Goal: Navigation & Orientation: Find specific page/section

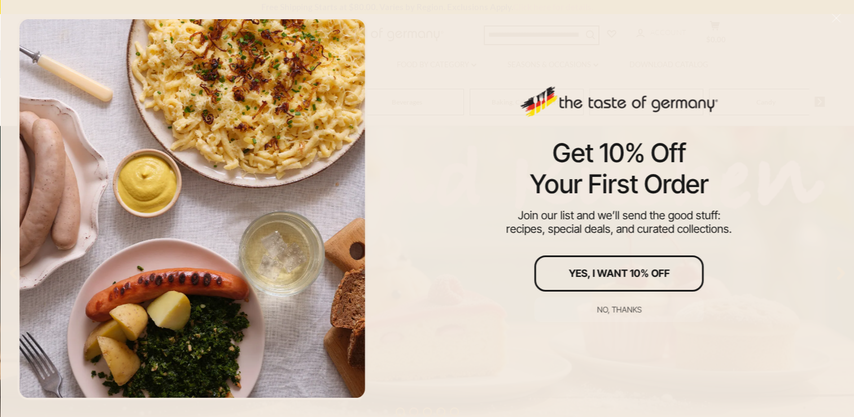
scroll to position [169, 0]
click at [626, 308] on div "No, thanks" at bounding box center [619, 309] width 45 height 8
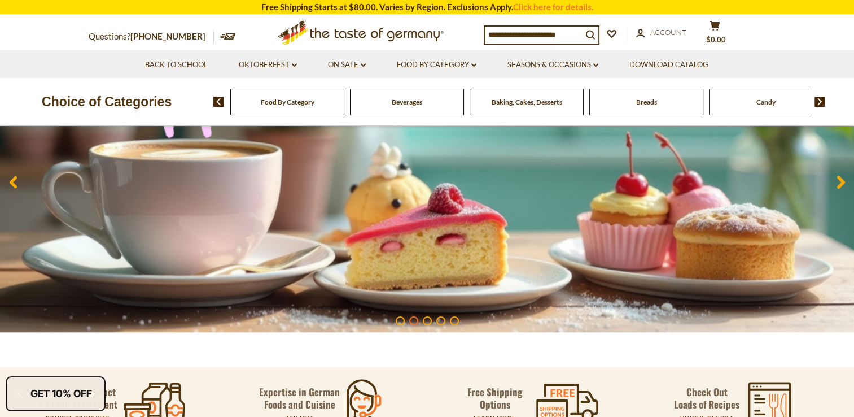
click at [502, 102] on span "Baking, Cakes, Desserts" at bounding box center [527, 102] width 71 height 8
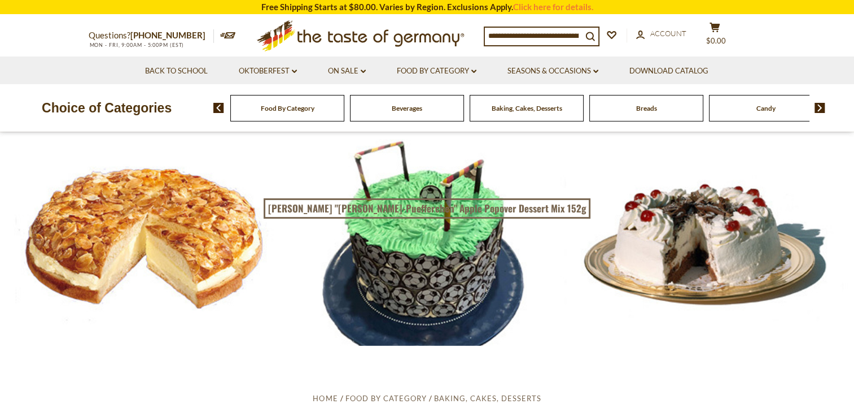
click at [652, 110] on span "Breads" at bounding box center [646, 108] width 21 height 8
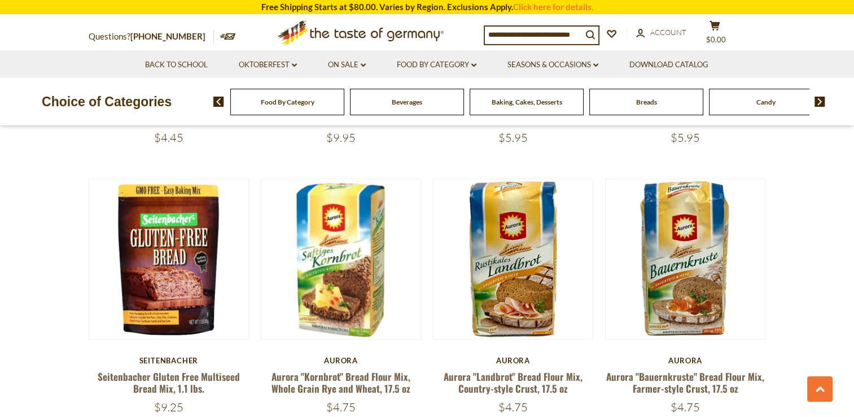
scroll to position [1129, 0]
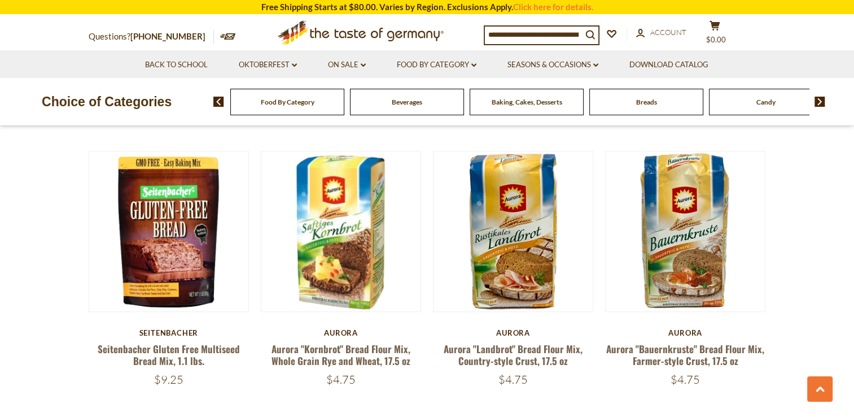
click at [820, 107] on div "Food By Category Beverages Baking, Cakes, Desserts Breads Candy Cereal Cookies …" at bounding box center [533, 101] width 641 height 27
click at [818, 100] on img at bounding box center [819, 102] width 11 height 10
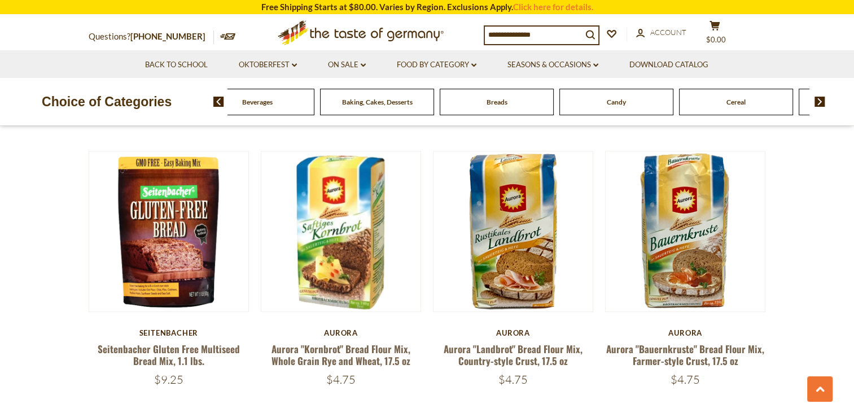
click at [818, 100] on img at bounding box center [819, 102] width 11 height 10
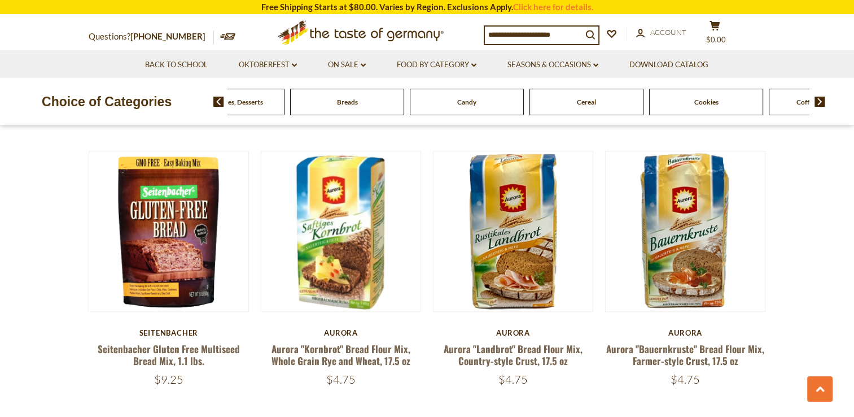
click at [818, 100] on img at bounding box center [819, 102] width 11 height 10
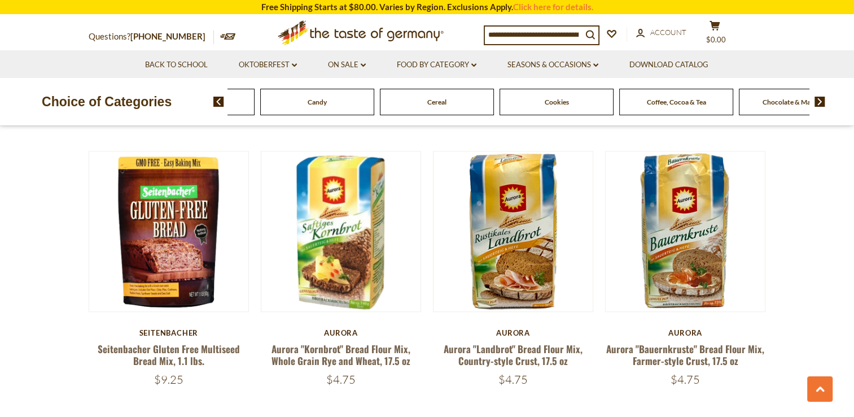
click at [818, 100] on img at bounding box center [819, 102] width 11 height 10
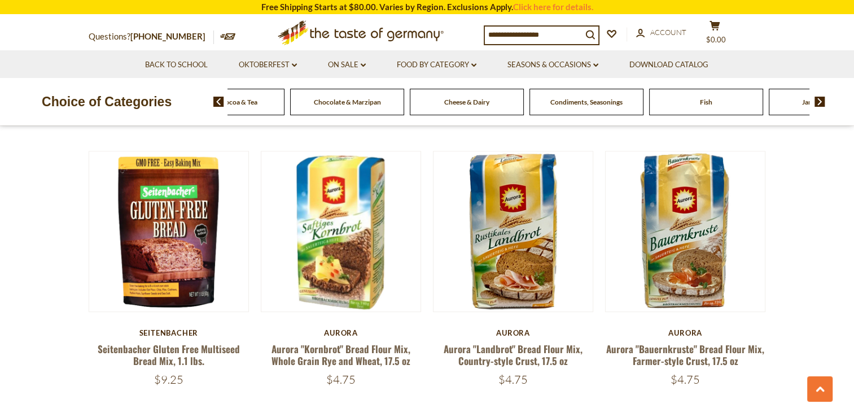
click at [818, 100] on img at bounding box center [819, 102] width 11 height 10
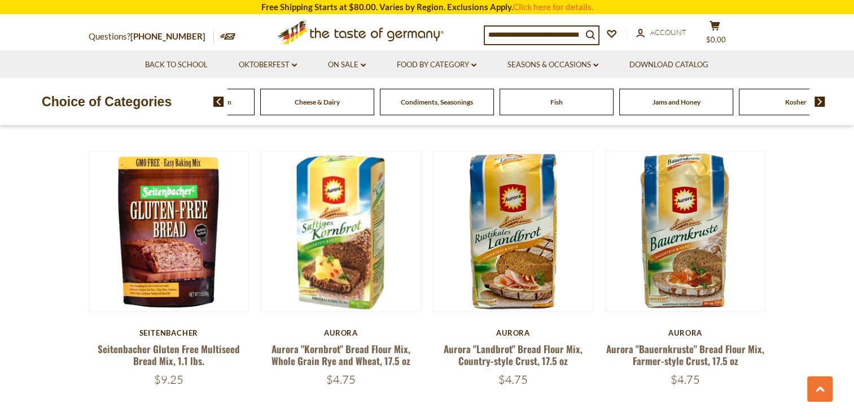
click at [818, 100] on img at bounding box center [819, 102] width 11 height 10
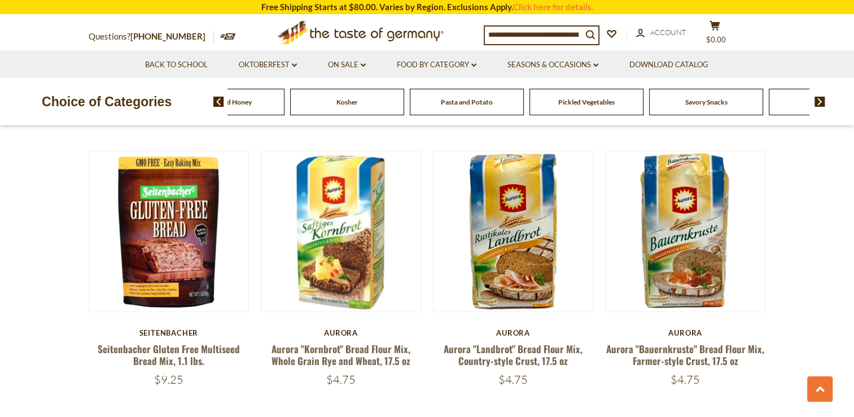
click at [818, 100] on img at bounding box center [819, 102] width 11 height 10
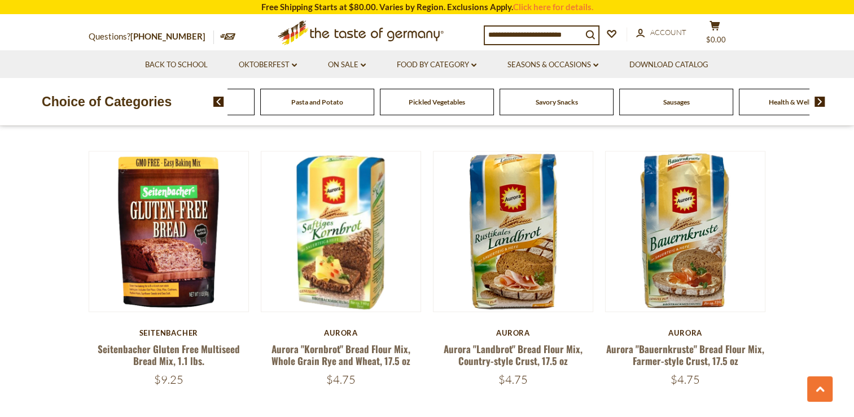
click at [684, 103] on span "Sausages" at bounding box center [676, 102] width 27 height 8
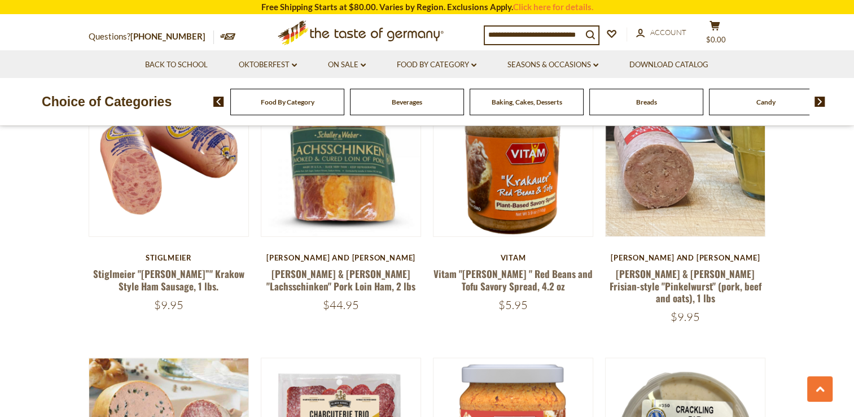
scroll to position [564, 0]
